Goal: Task Accomplishment & Management: Manage account settings

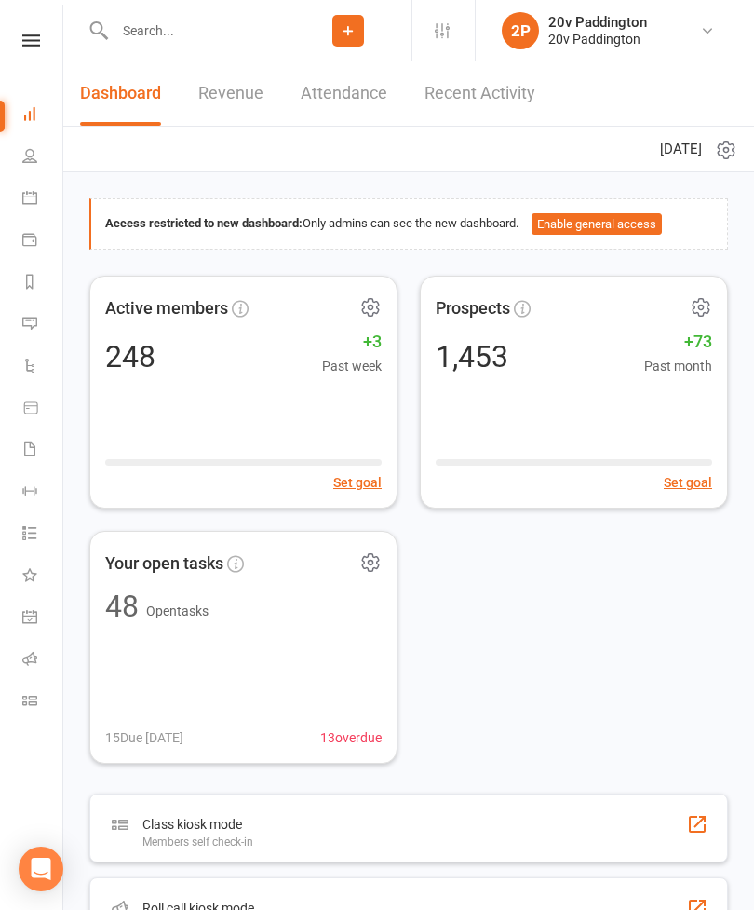
click at [14, 319] on li "Messages 6" at bounding box center [31, 326] width 62 height 42
click at [41, 315] on link "Messages 6" at bounding box center [43, 326] width 42 height 42
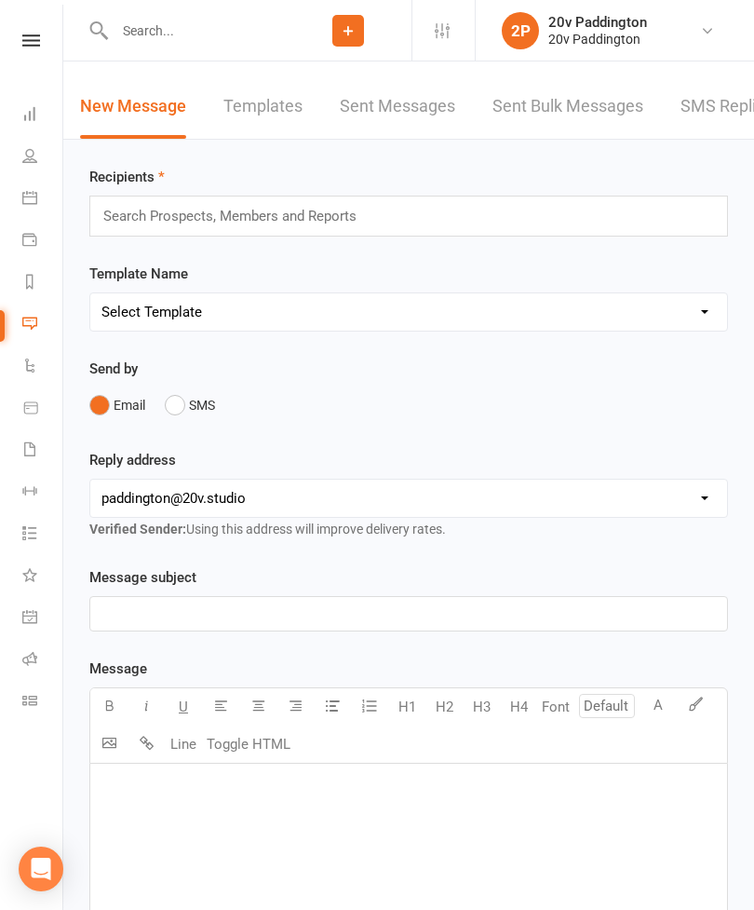
click at [737, 114] on link "SMS Replies 6" at bounding box center [737, 107] width 112 height 64
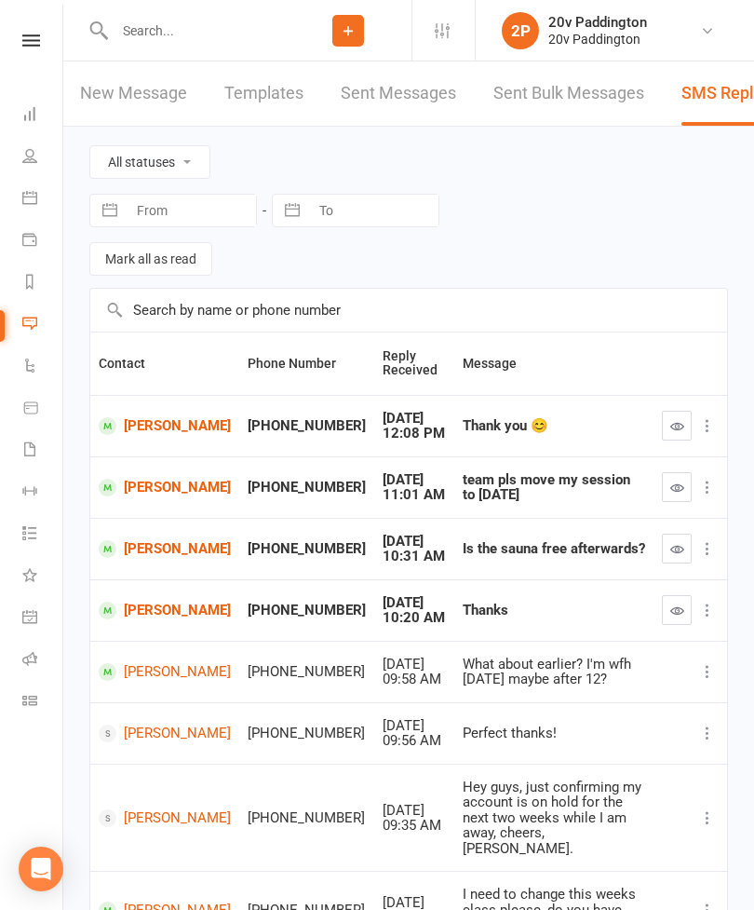
click at [152, 27] on input "text" at bounding box center [197, 31] width 176 height 26
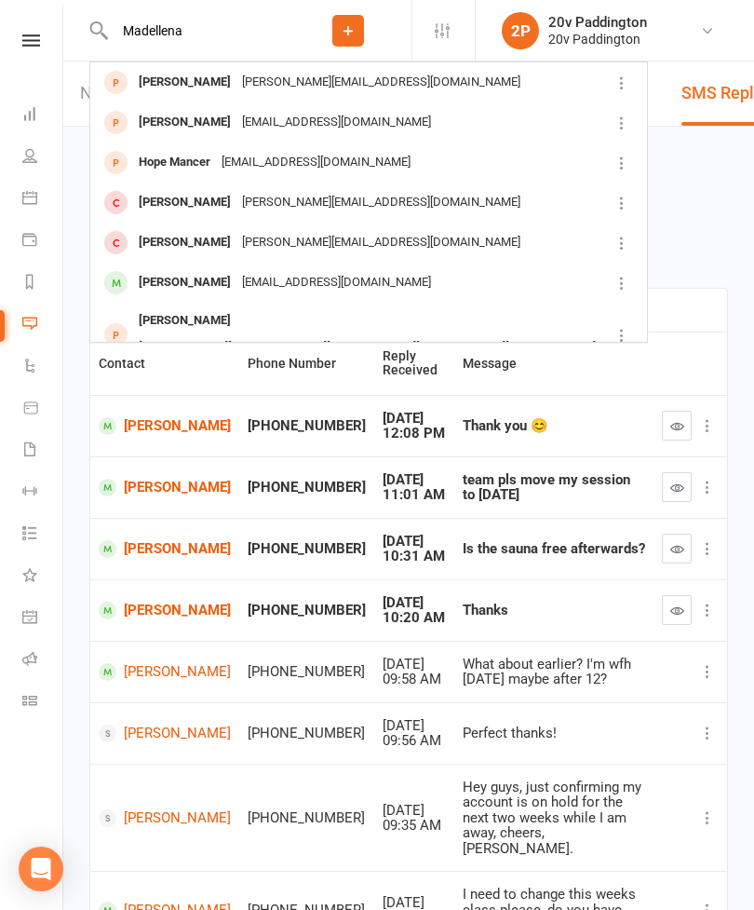
type input "Madellena"
click at [307, 288] on div "[EMAIL_ADDRESS][DOMAIN_NAME]" at bounding box center [337, 282] width 200 height 27
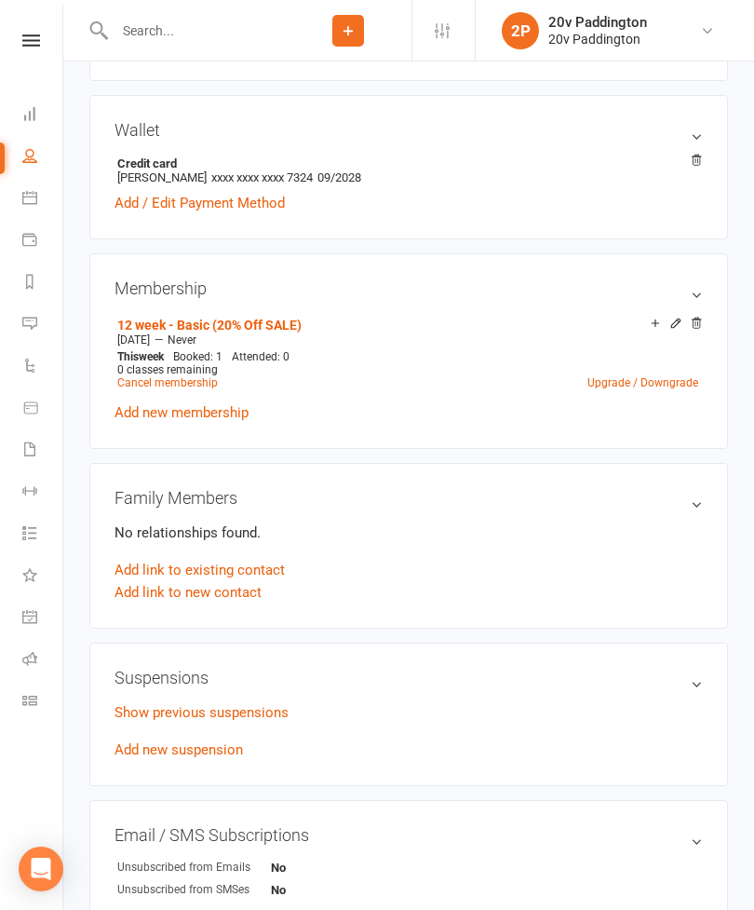
scroll to position [816, 0]
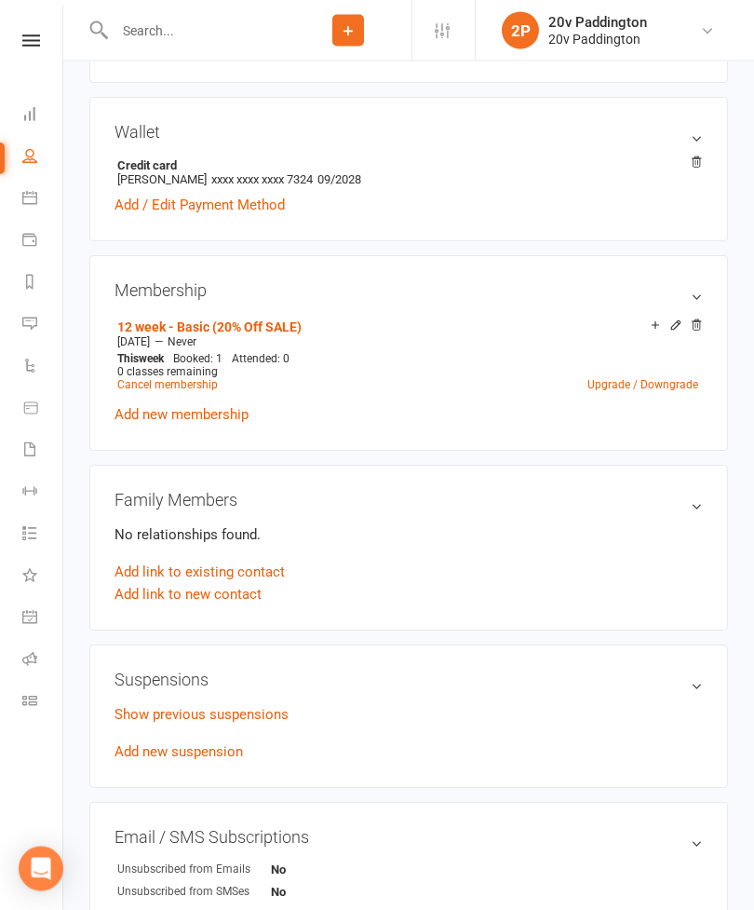
click at [248, 208] on link "Add / Edit Payment Method" at bounding box center [200, 206] width 170 height 22
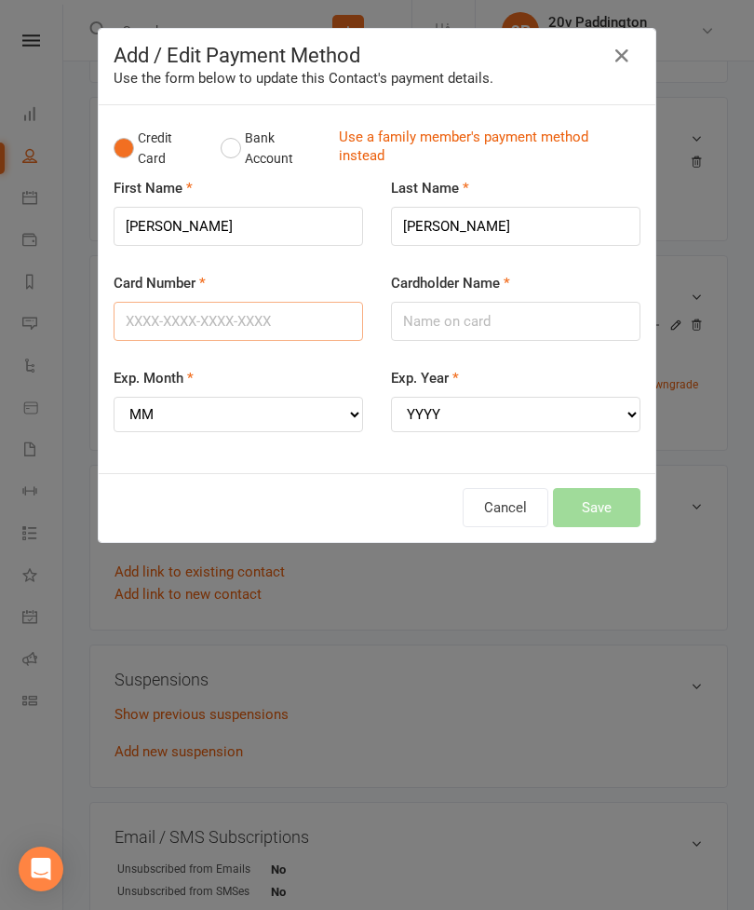
click at [266, 324] on input "Card Number" at bounding box center [239, 321] width 250 height 39
type input "[CREDIT_CARD_NUMBER]"
click at [540, 319] on input "Cardholder Name" at bounding box center [516, 321] width 250 height 39
type input "[PERSON_NAME]"
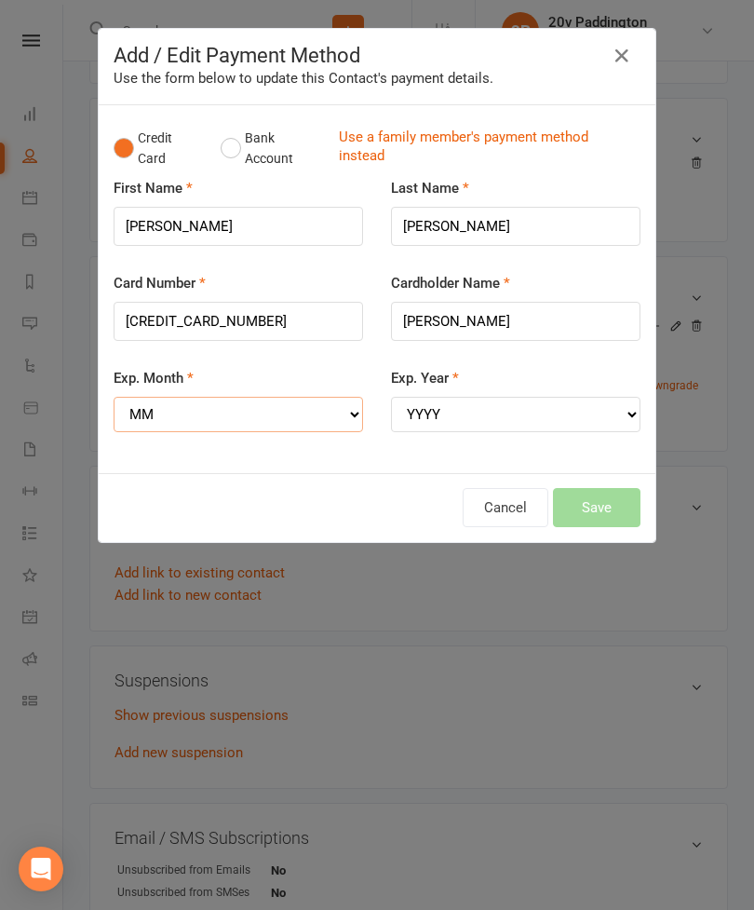
click at [162, 414] on select "MM 01 02 03 04 05 06 07 08 09 10 11 12" at bounding box center [239, 414] width 250 height 35
select select "09"
click at [521, 418] on select "YYYY 2025 2026 2027 2028 2029 2030 2031 2032 2033 2034" at bounding box center [516, 414] width 250 height 35
select select "2028"
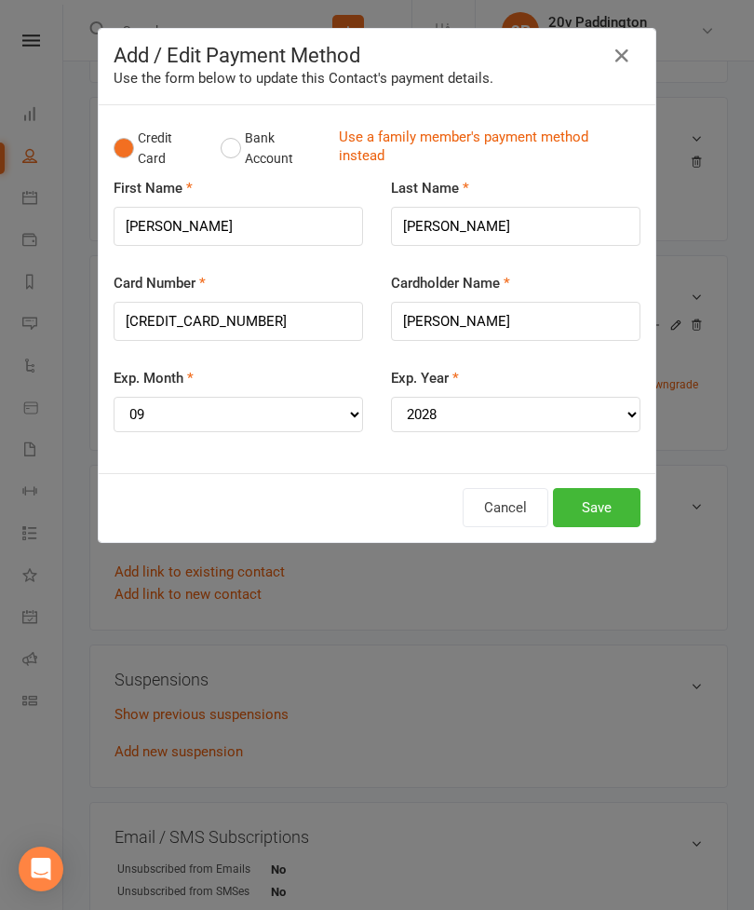
click at [609, 489] on button "Save" at bounding box center [597, 507] width 88 height 39
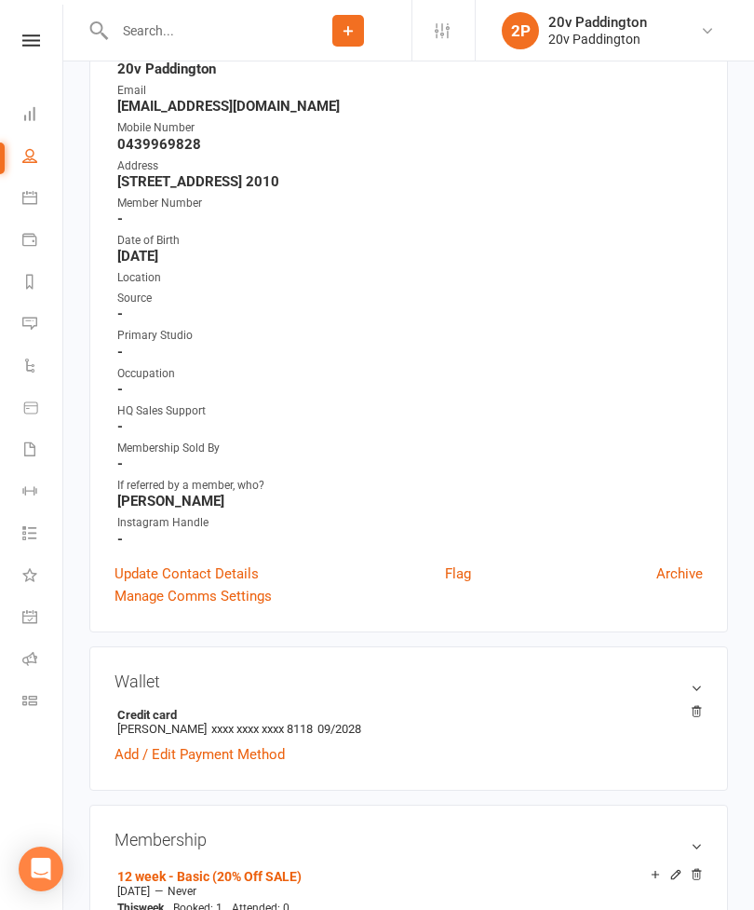
scroll to position [0, 0]
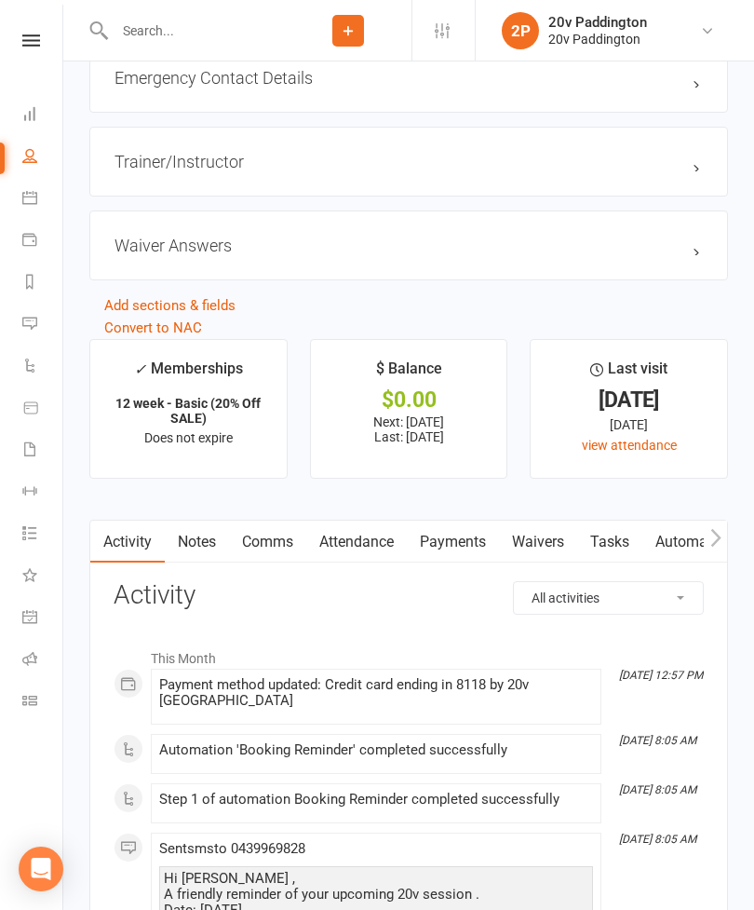
click at [477, 562] on link "Payments" at bounding box center [453, 542] width 92 height 43
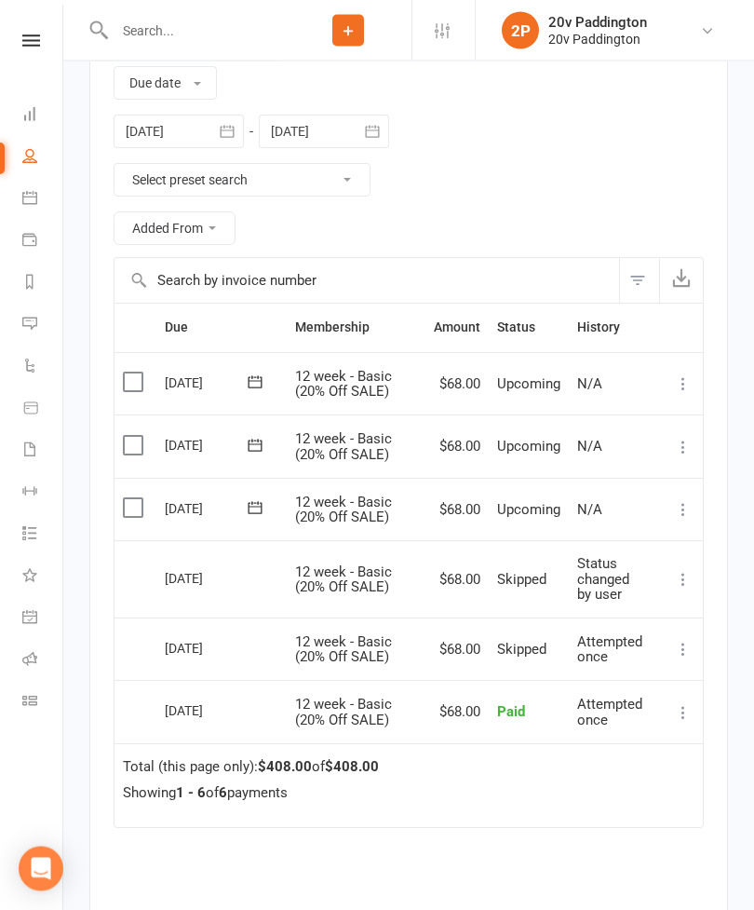
scroll to position [2682, 0]
click at [687, 589] on icon at bounding box center [683, 579] width 19 height 19
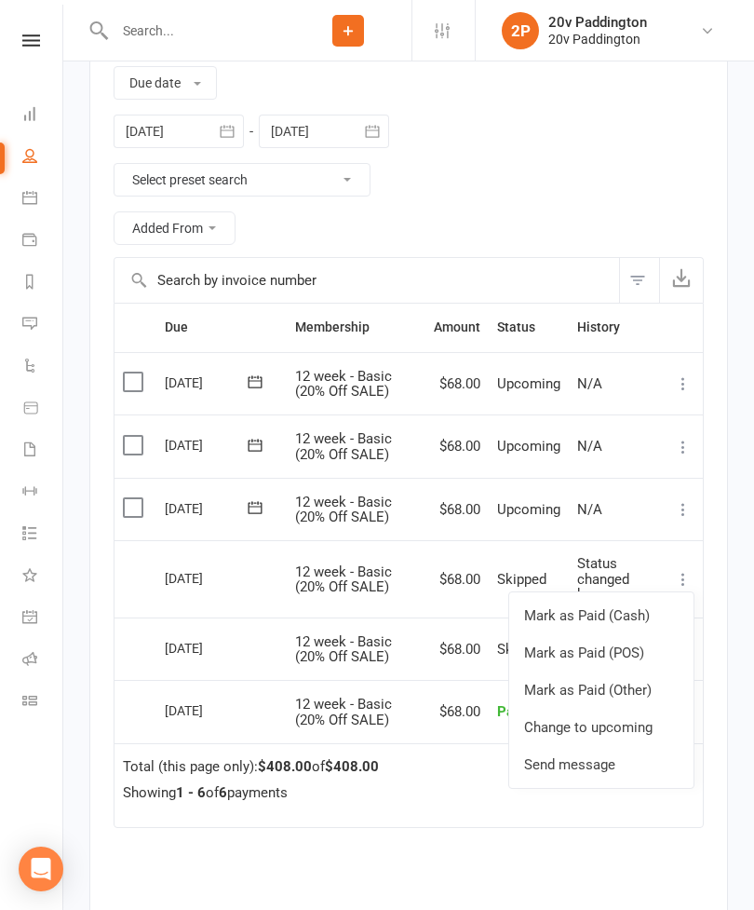
click at [627, 733] on link "Change to upcoming" at bounding box center [601, 727] width 184 height 37
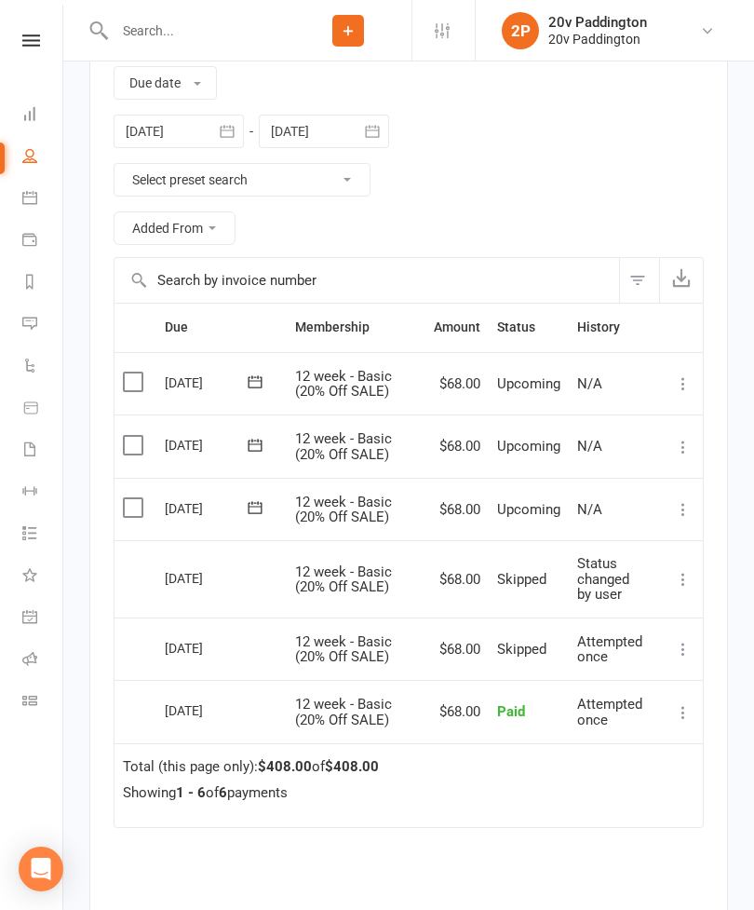
scroll to position [2742, 0]
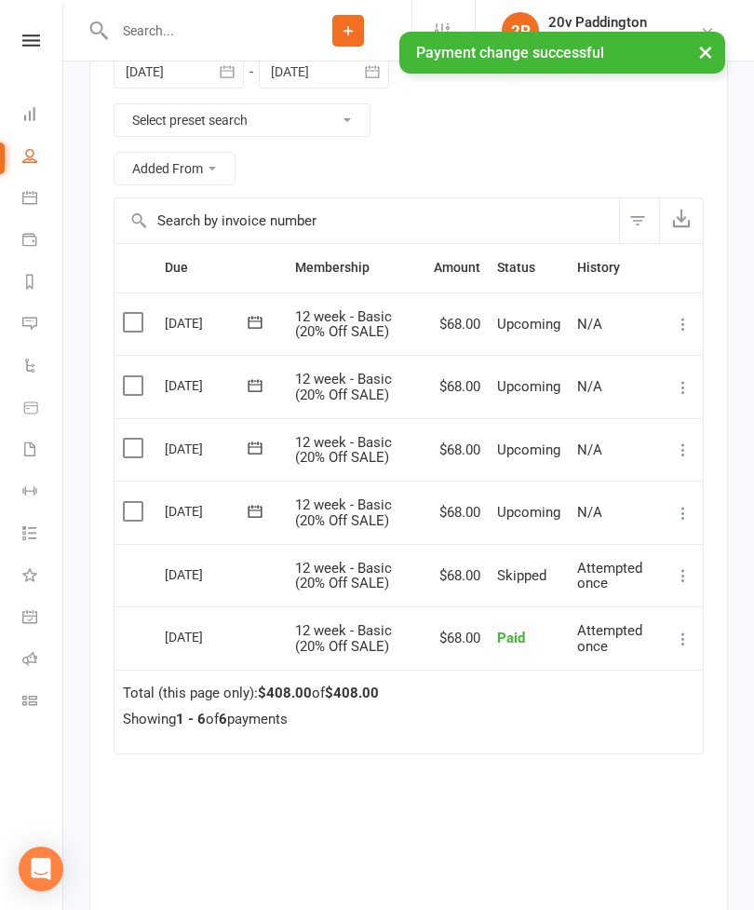
click at [686, 514] on icon at bounding box center [683, 513] width 19 height 19
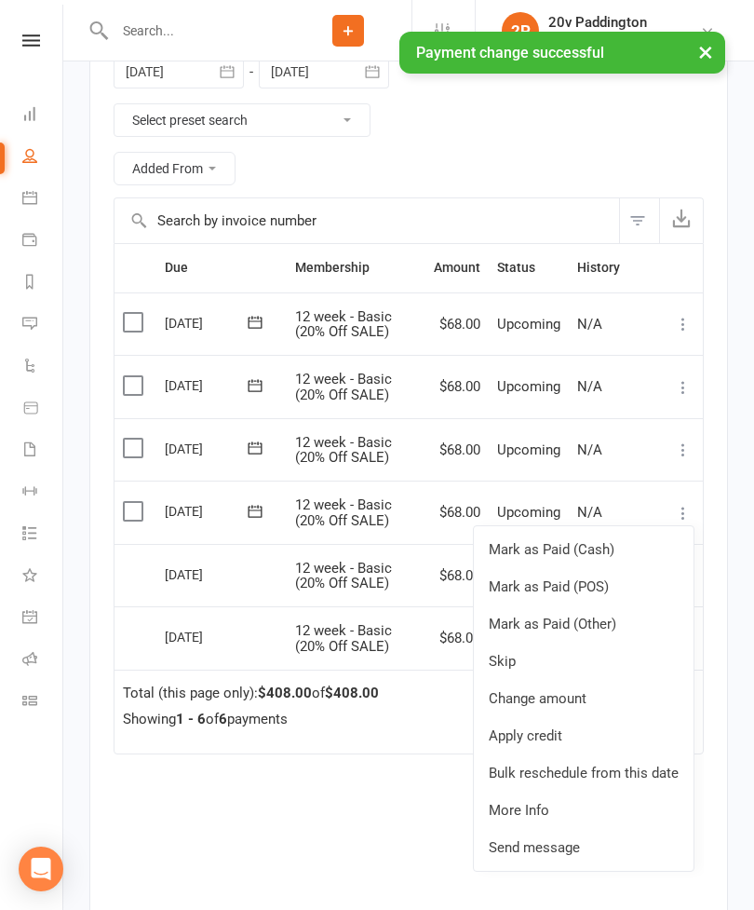
click at [606, 699] on link "Change amount" at bounding box center [584, 698] width 220 height 37
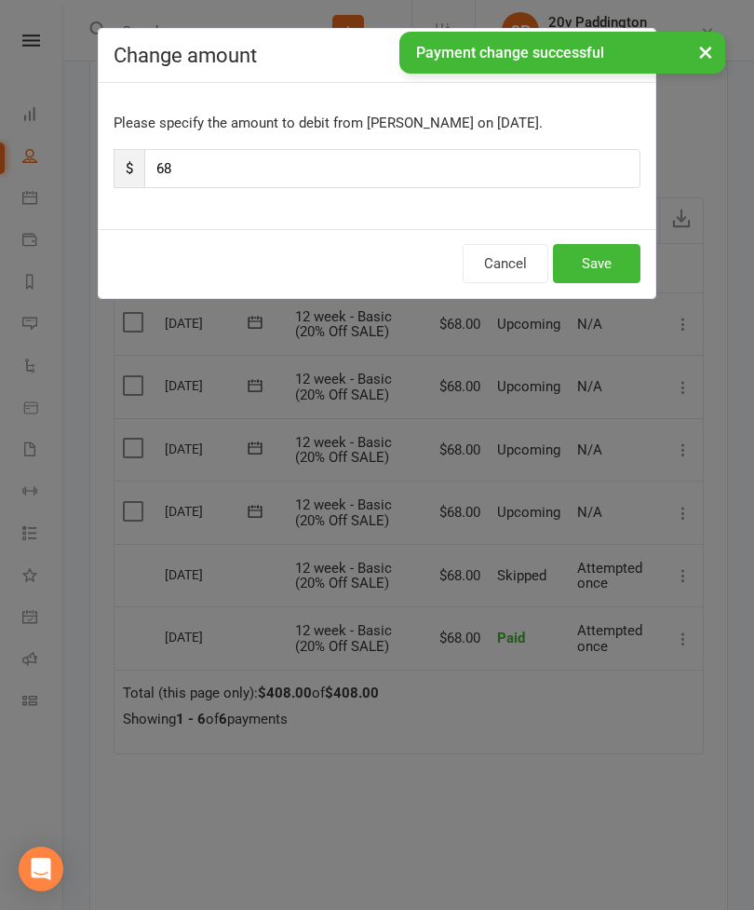
click at [330, 172] on input "68" at bounding box center [392, 168] width 496 height 39
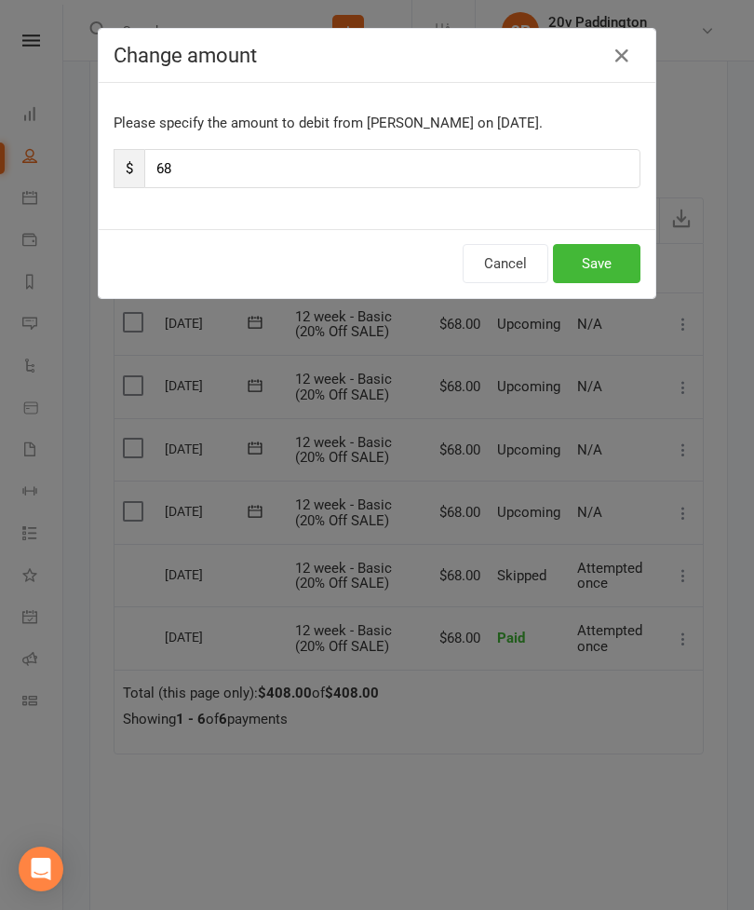
type input "6"
type input "136"
click at [614, 268] on button "Save" at bounding box center [597, 263] width 88 height 39
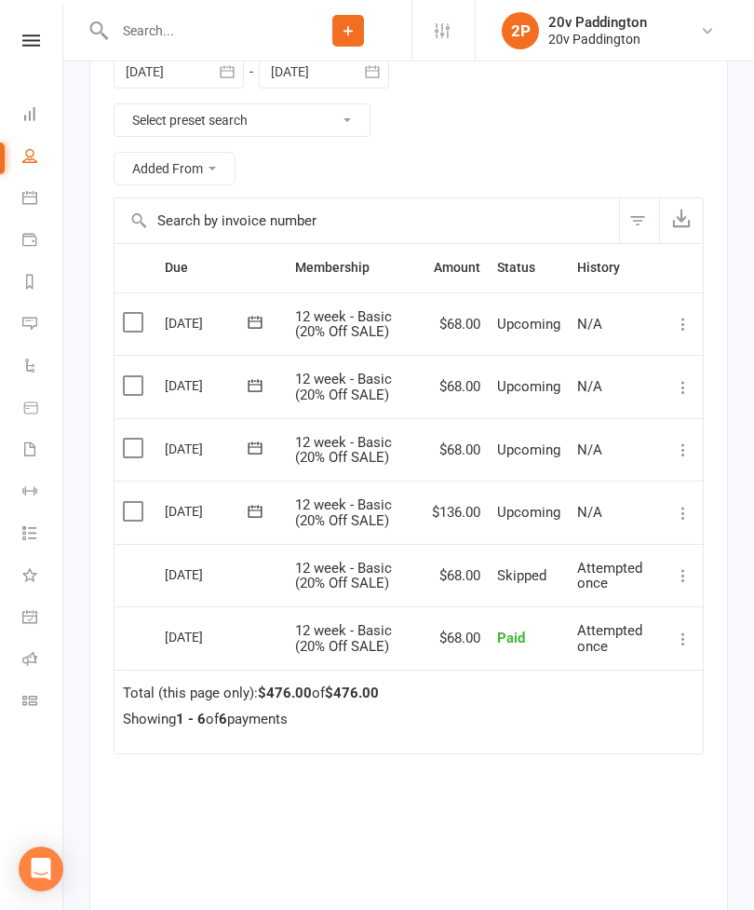
click at [47, 311] on link "Messages 6" at bounding box center [43, 326] width 42 height 42
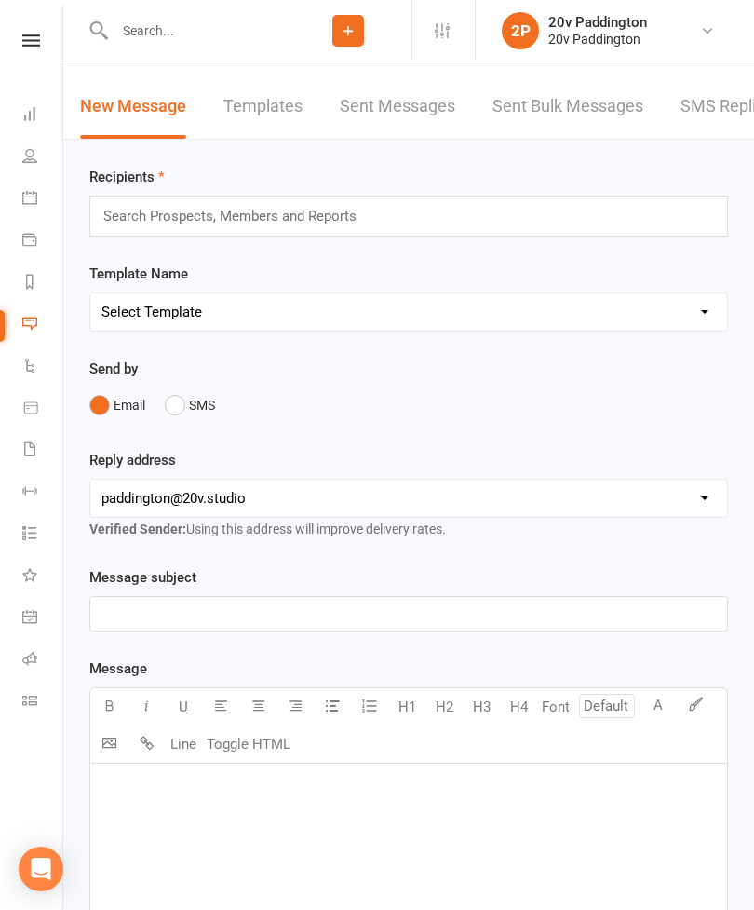
click at [712, 120] on link "SMS Replies 6" at bounding box center [737, 107] width 112 height 64
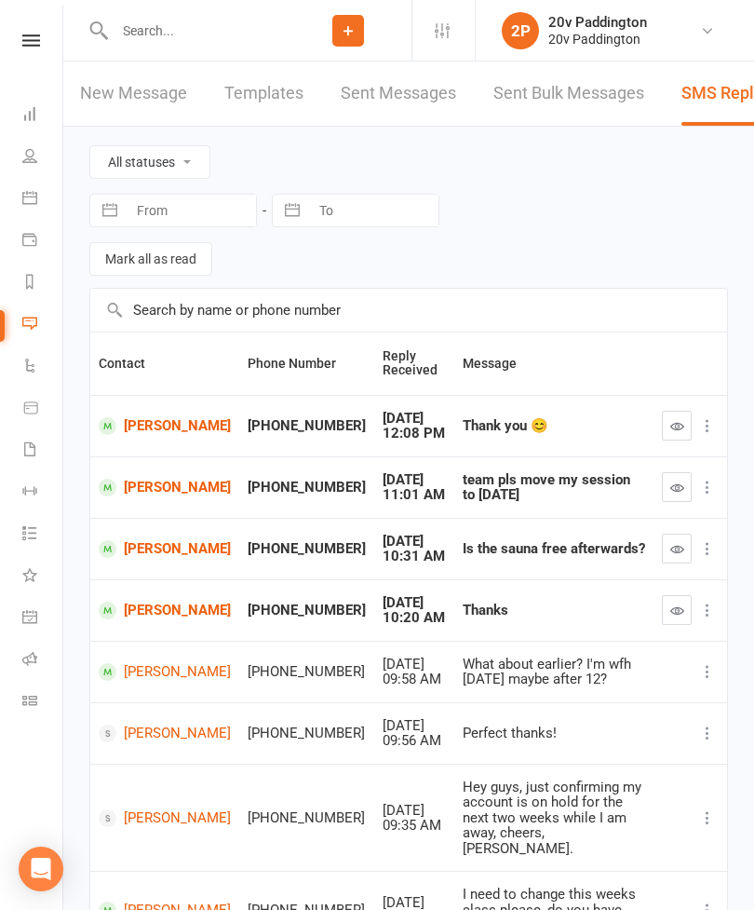
click at [665, 425] on button "button" at bounding box center [677, 426] width 30 height 30
click at [677, 546] on icon "button" at bounding box center [678, 549] width 14 height 14
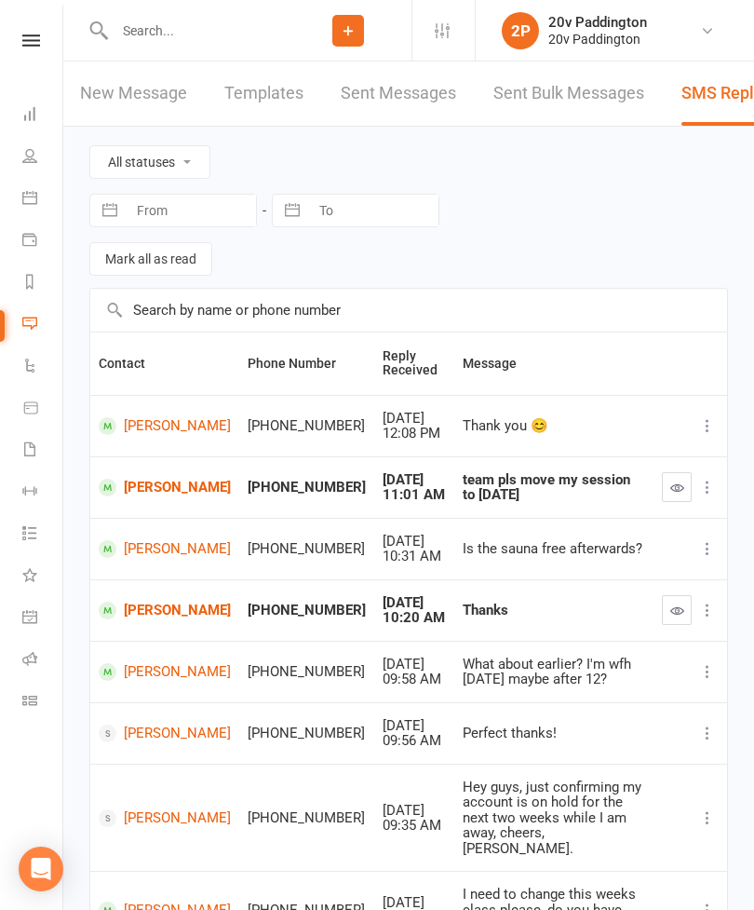
click at [663, 610] on button "button" at bounding box center [677, 610] width 30 height 30
click at [35, 189] on link "Calendar" at bounding box center [43, 200] width 42 height 42
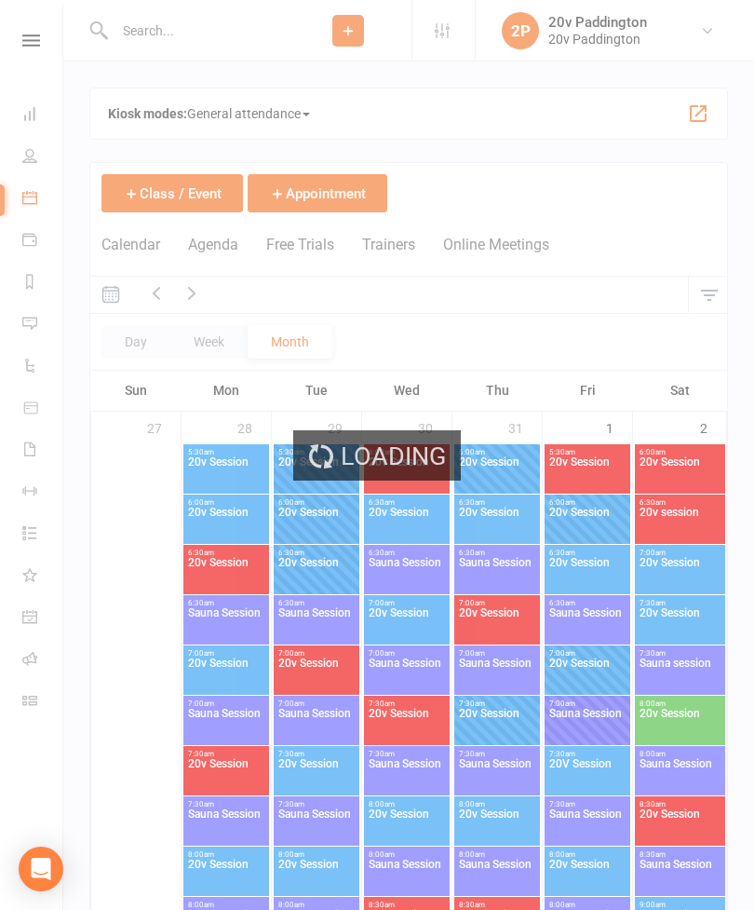
click at [43, 334] on link "Messages 3" at bounding box center [43, 326] width 42 height 42
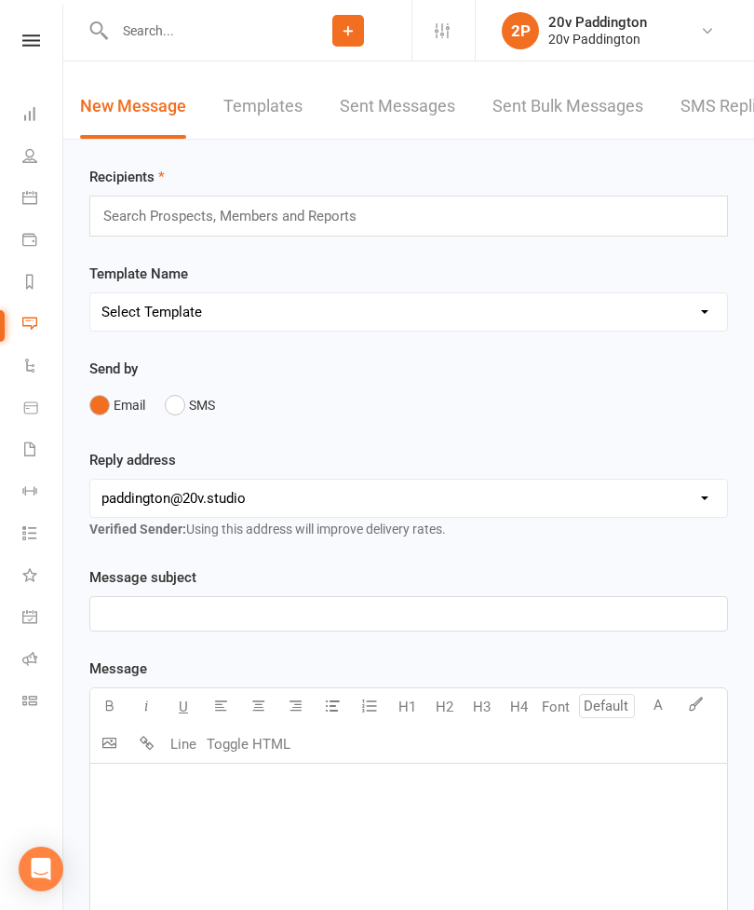
click at [33, 331] on link "Messages 3" at bounding box center [43, 326] width 42 height 42
click at [731, 124] on link "SMS Replies 3" at bounding box center [737, 107] width 112 height 64
